Goal: Information Seeking & Learning: Find contact information

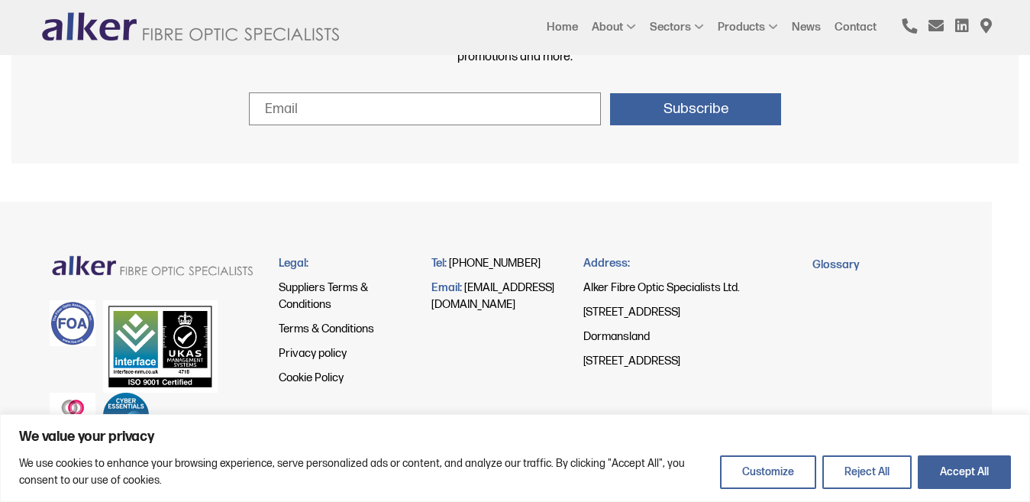
scroll to position [1614, 0]
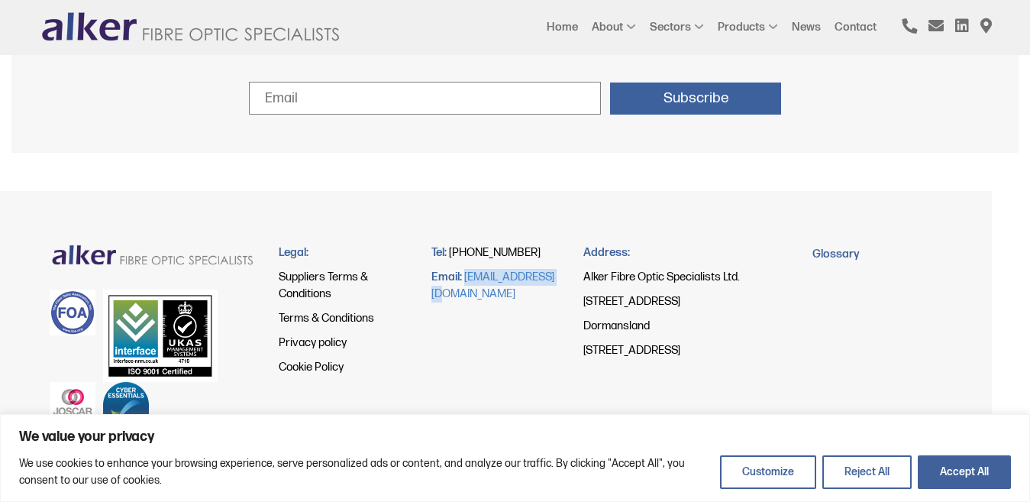
drag, startPoint x: 557, startPoint y: 275, endPoint x: 465, endPoint y: 276, distance: 91.6
click at [465, 276] on p "Email: [EMAIL_ADDRESS][DOMAIN_NAME]" at bounding box center [496, 286] width 130 height 34
copy link "[EMAIL_ADDRESS][DOMAIN_NAME]"
drag, startPoint x: 715, startPoint y: 344, endPoint x: 583, endPoint y: 273, distance: 150.3
click at [583, 273] on div "Address: Alker Fibre Optic Specialists Ltd. [STREET_ADDRESS]" at bounding box center [686, 340] width 229 height 192
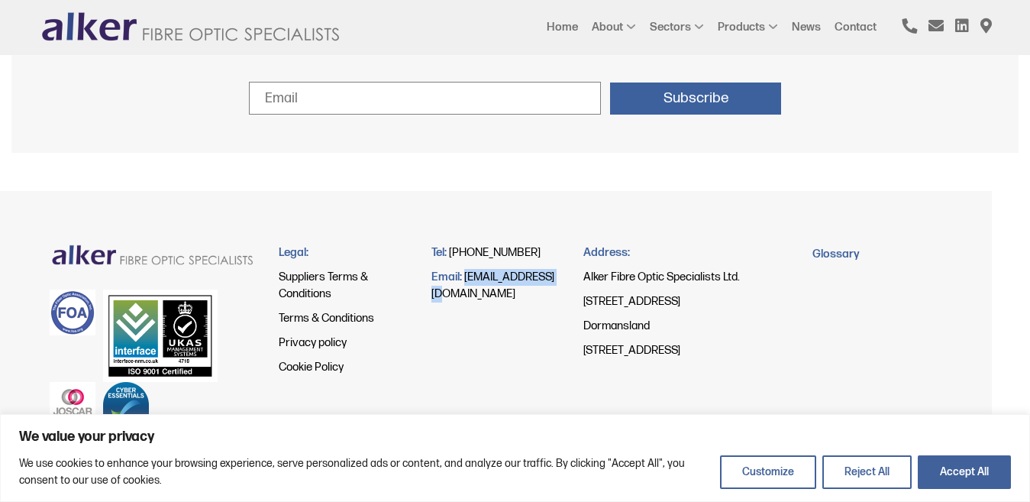
copy div "Alker Fibre Optic Specialists Ltd. [STREET_ADDRESS]"
click at [847, 347] on div "Glossary" at bounding box center [877, 340] width 153 height 192
drag, startPoint x: 584, startPoint y: 274, endPoint x: 709, endPoint y: 353, distance: 148.3
click at [709, 353] on div "Address: Alker Fibre Optic Specialists Ltd. [STREET_ADDRESS]" at bounding box center [686, 340] width 229 height 192
copy div "Alker Fibre Optic Specialists Ltd. [STREET_ADDRESS]"
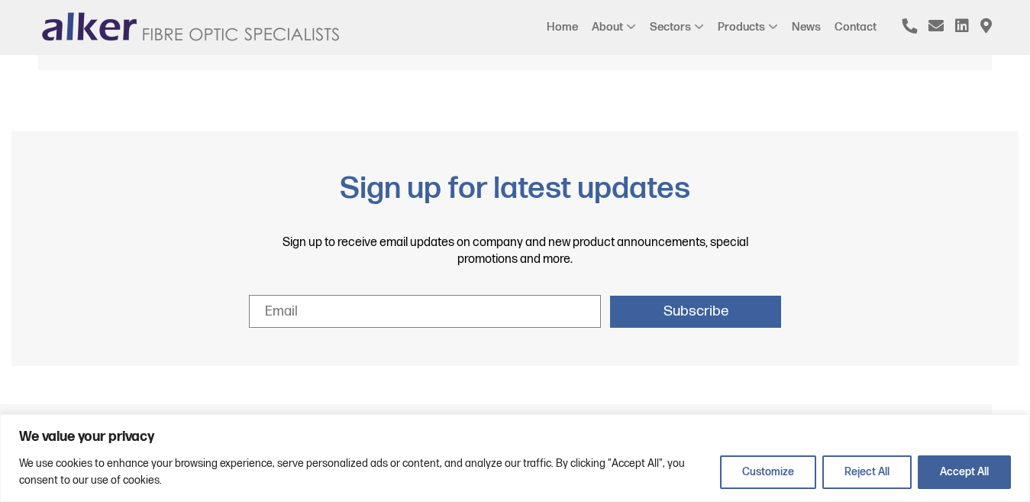
scroll to position [1309, 0]
